Goal: Ask a question

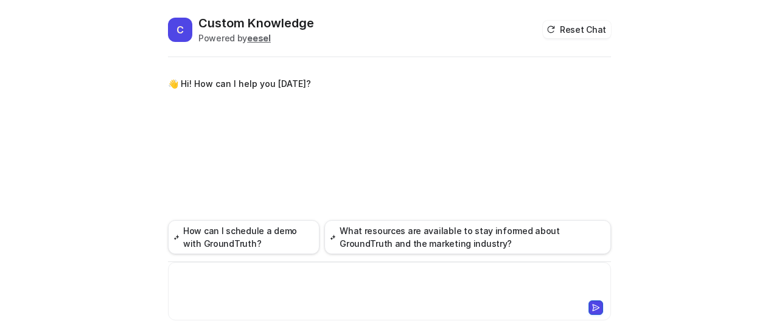
click at [300, 276] on div at bounding box center [389, 284] width 437 height 28
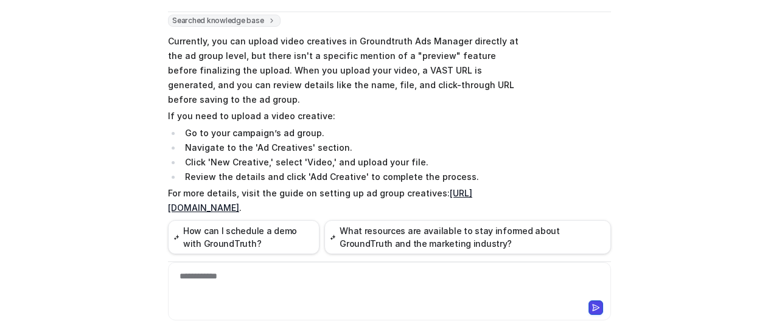
scroll to position [139, 0]
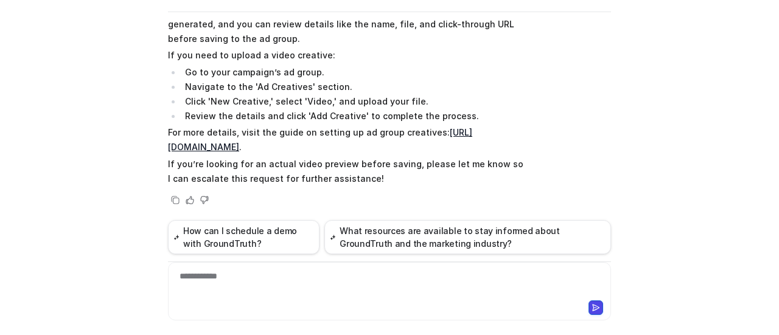
click at [307, 277] on div "**********" at bounding box center [389, 284] width 437 height 28
click at [307, 277] on div at bounding box center [389, 284] width 437 height 28
click at [308, 278] on div at bounding box center [389, 284] width 437 height 28
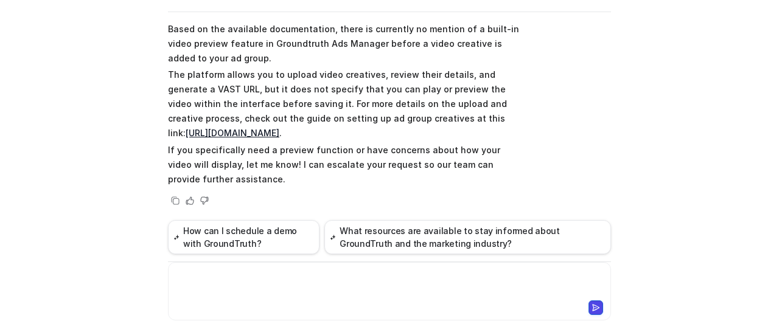
scroll to position [343, 0]
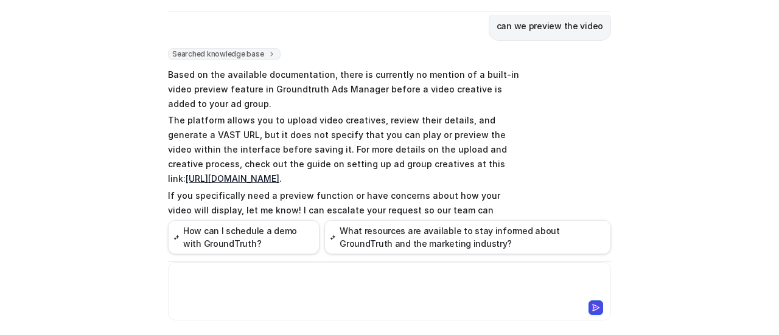
click at [594, 103] on div "Searched knowledge base search_queries : [ "preview video creative", "can I pre…" at bounding box center [389, 151] width 443 height 206
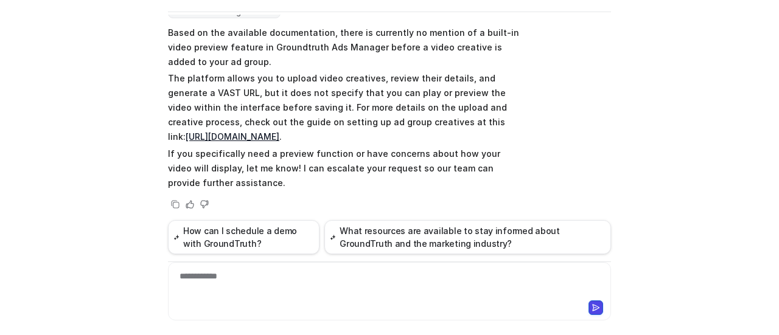
scroll to position [403, 0]
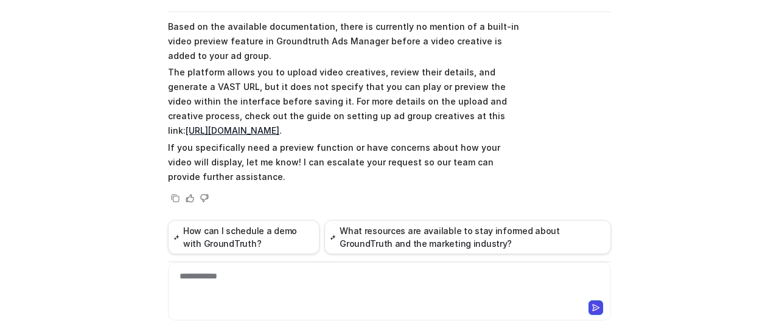
click at [279, 125] on link "https://help.groundtruth.com/hc/en-us/articles/360000697588-Setting-up-Ad-Group…" at bounding box center [233, 130] width 94 height 10
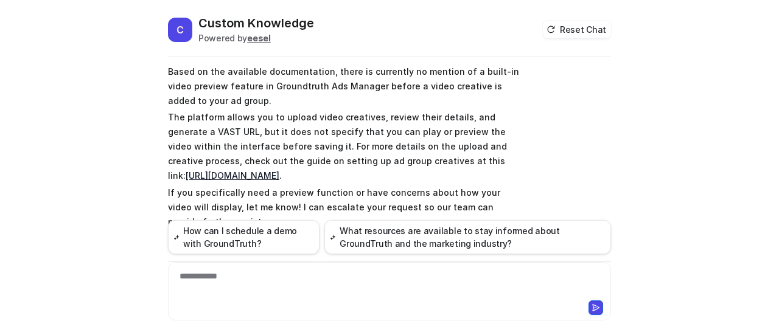
click at [524, 125] on div "Searched knowledge base search_queries : [ "preview video creative", "can I pre…" at bounding box center [389, 148] width 443 height 206
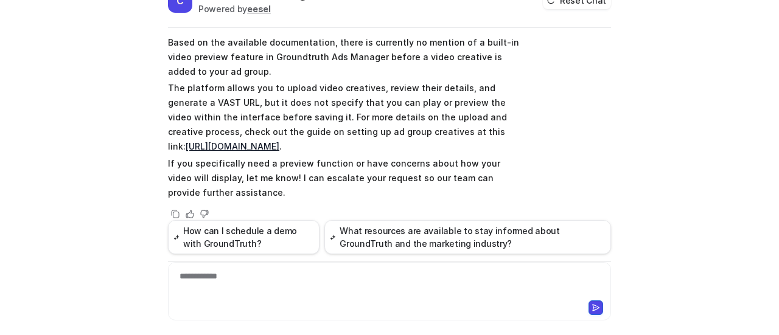
scroll to position [45, 0]
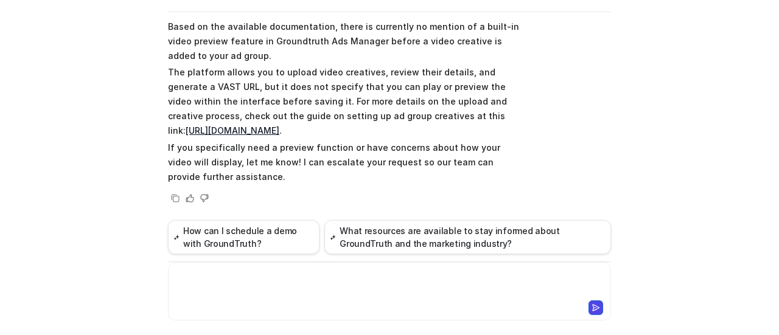
click at [292, 276] on div at bounding box center [389, 284] width 437 height 28
click at [148, 266] on div "C Custom Knowledge Powered by eesel Reset Chat 👋 Hi! How can I help you today? …" at bounding box center [389, 167] width 779 height 335
click at [267, 280] on div "**********" at bounding box center [389, 284] width 437 height 28
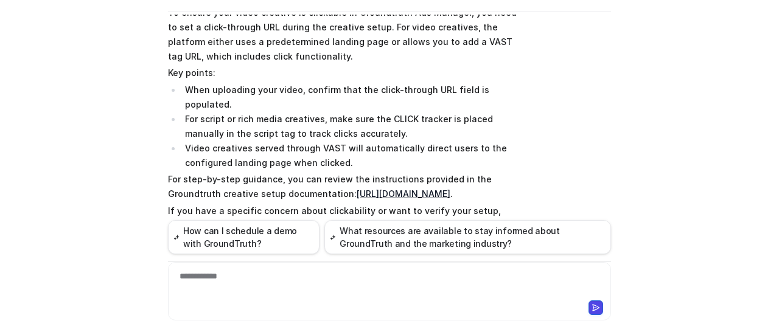
scroll to position [716, 0]
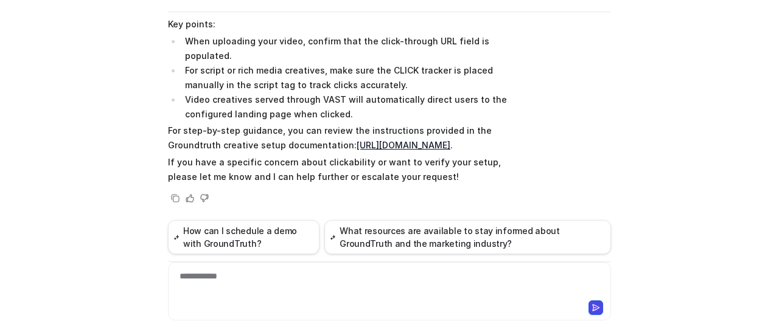
click at [555, 131] on div "Searched knowledge base search_queries : [ "video creative clickable", "how to …" at bounding box center [389, 71] width 443 height 268
click at [655, 114] on div "C Custom Knowledge Powered by eesel Reset Chat 👋 Hi! How can I help you today? …" at bounding box center [389, 167] width 779 height 335
click at [297, 273] on div "**********" at bounding box center [389, 284] width 437 height 28
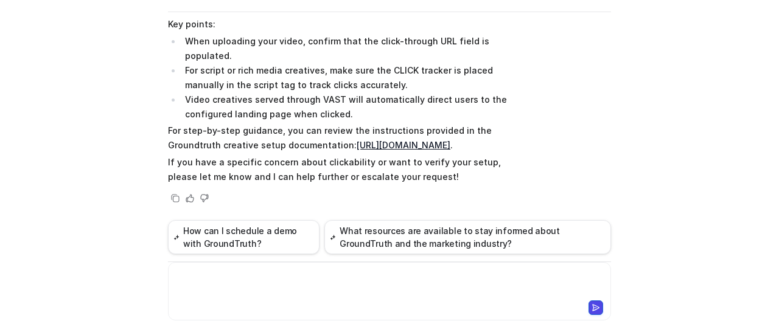
click at [58, 177] on div "C Custom Knowledge Powered by eesel Reset Chat 👋 Hi! How can I help you today? …" at bounding box center [389, 167] width 779 height 335
click at [108, 188] on div "C Custom Knowledge Powered by eesel Reset Chat 👋 Hi! How can I help you today? …" at bounding box center [389, 167] width 779 height 335
click at [636, 178] on div "C Custom Knowledge Powered by eesel Reset Chat 👋 Hi! How can I help you today? …" at bounding box center [389, 167] width 779 height 335
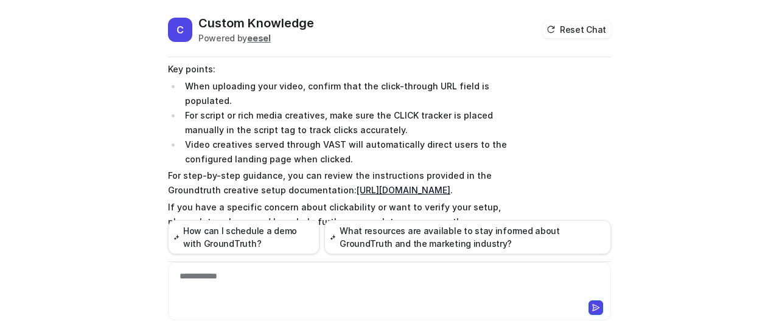
scroll to position [45, 0]
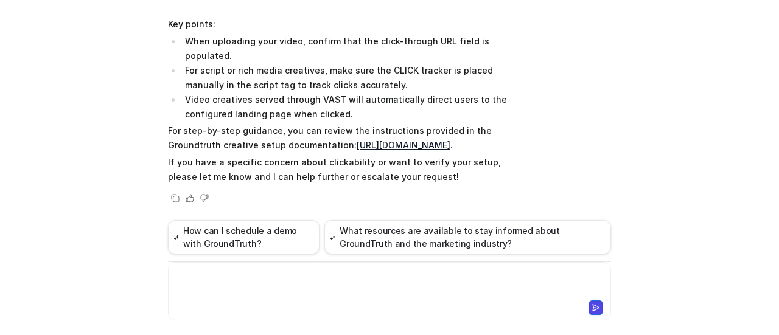
click at [287, 277] on div at bounding box center [389, 284] width 437 height 28
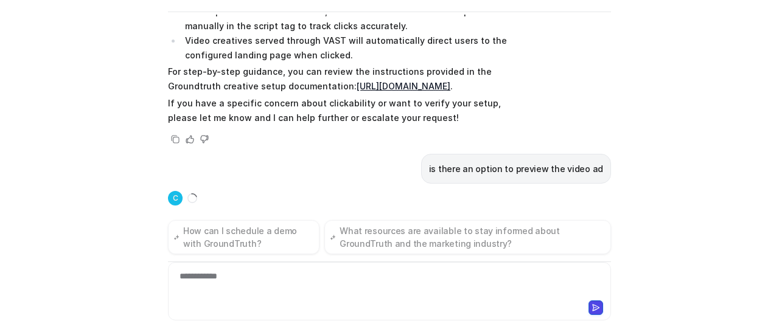
scroll to position [779, 0]
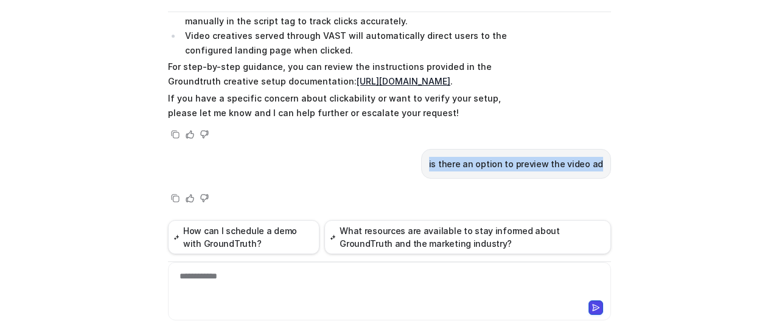
drag, startPoint x: 440, startPoint y: 166, endPoint x: 603, endPoint y: 169, distance: 163.1
click at [603, 169] on div "is there an option to preview the video ad" at bounding box center [389, 164] width 443 height 30
copy p "is there an option to preview the video ad"
click at [636, 154] on div "C Custom Knowledge Powered by eesel Reset Chat 👋 Hi! How can I help you today? …" at bounding box center [389, 167] width 779 height 335
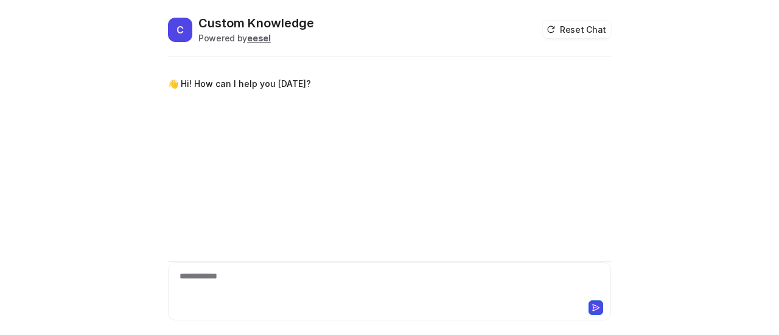
click at [260, 280] on div "**********" at bounding box center [389, 284] width 437 height 28
paste div
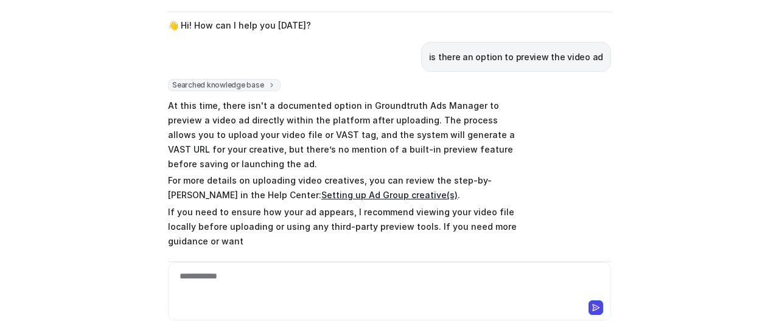
scroll to position [28, 0]
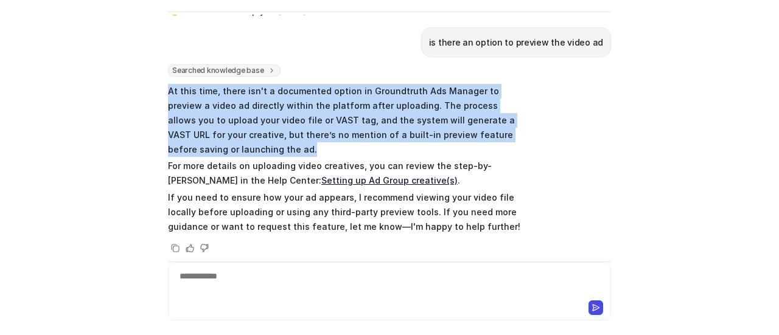
drag, startPoint x: 164, startPoint y: 87, endPoint x: 516, endPoint y: 137, distance: 355.2
click at [516, 137] on p "At this time, there isn't a documented option in Groundtruth Ads Manager to pre…" at bounding box center [346, 120] width 356 height 73
copy p "At this time, there isn't a documented option in Groundtruth Ads Manager to pre…"
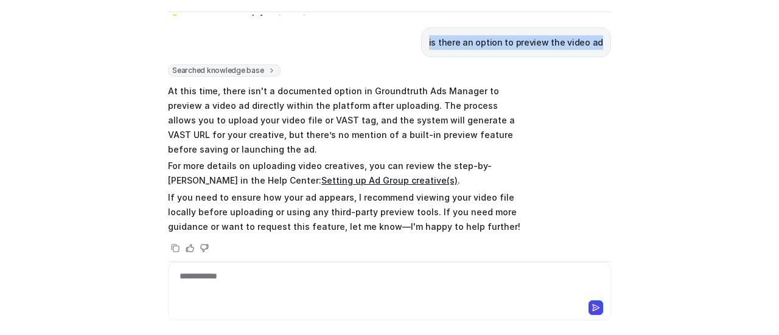
drag, startPoint x: 438, startPoint y: 41, endPoint x: 605, endPoint y: 38, distance: 166.7
click at [605, 38] on div "is there an option to preview the video ad" at bounding box center [516, 42] width 190 height 30
copy p "is there an option to preview the video ad"
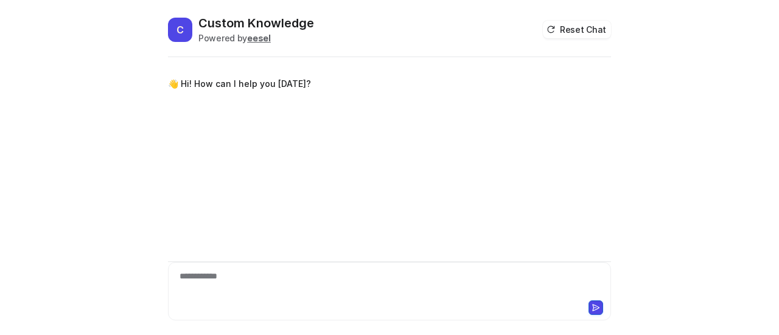
click at [251, 278] on div "**********" at bounding box center [389, 284] width 437 height 28
paste div
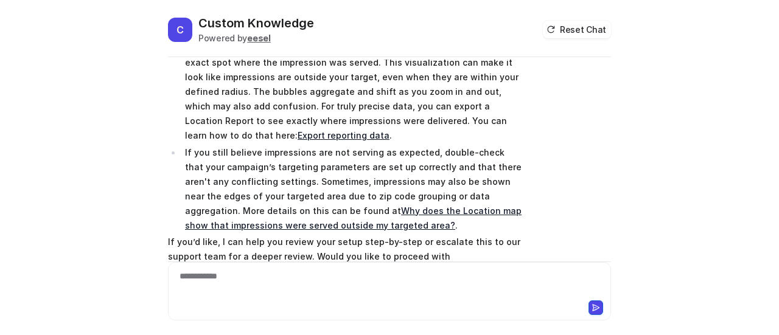
scroll to position [84, 0]
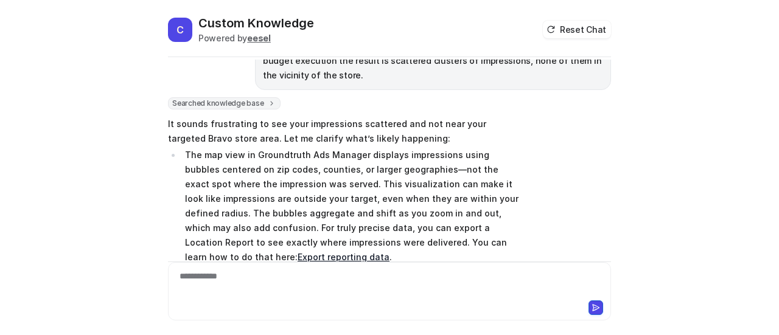
click at [593, 149] on div "Searched knowledge base search_queries : [ "impressions not near targeted locat…" at bounding box center [389, 259] width 443 height 325
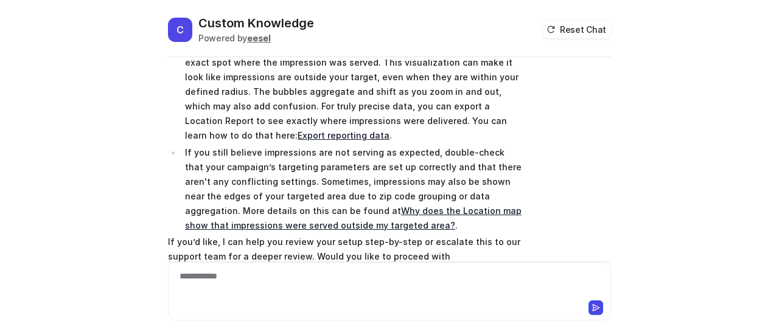
scroll to position [45, 0]
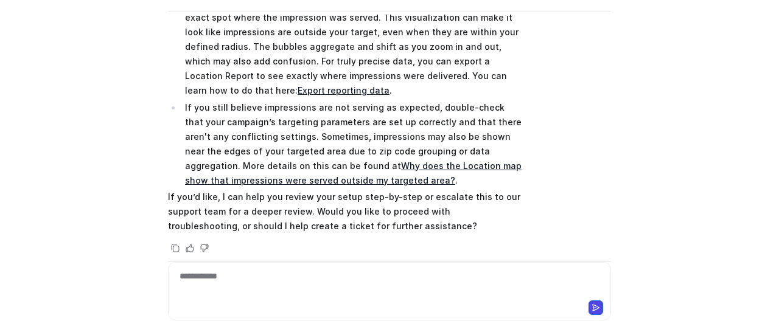
click at [458, 161] on link "Why does the Location map show that impressions were served outside my targeted…" at bounding box center [353, 173] width 336 height 25
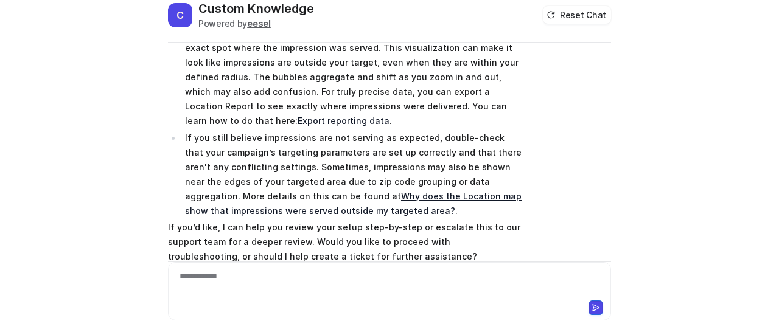
scroll to position [0, 0]
